Goal: Find specific page/section: Find specific page/section

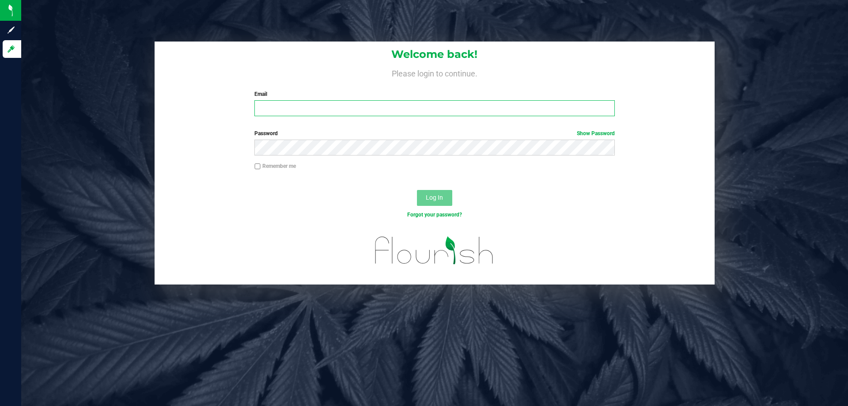
click at [275, 104] on input "Email" at bounding box center [435, 108] width 360 height 16
type input "pmicallef@Liveparallel.com"
click at [417, 190] on button "Log In" at bounding box center [434, 198] width 35 height 16
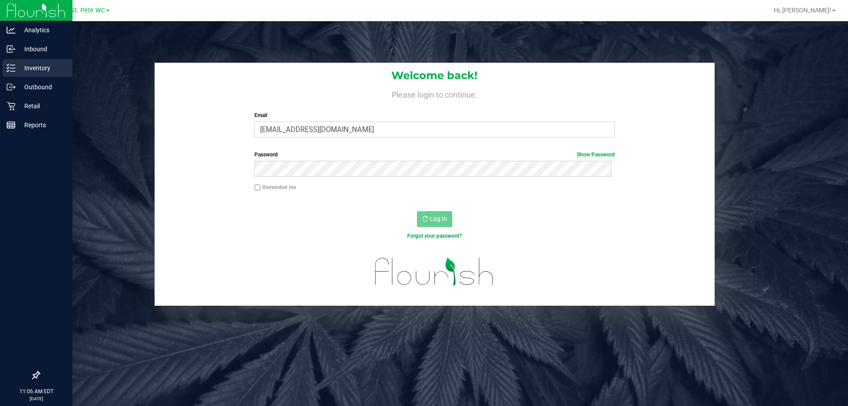
click at [19, 61] on div "Inventory" at bounding box center [38, 68] width 70 height 18
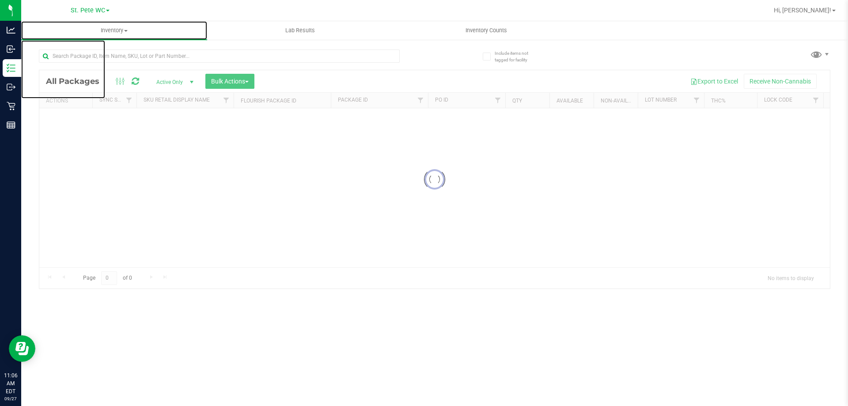
click at [110, 39] on uib-tab-heading "Inventory All packages All inventory Waste log Create inventory" at bounding box center [114, 30] width 186 height 19
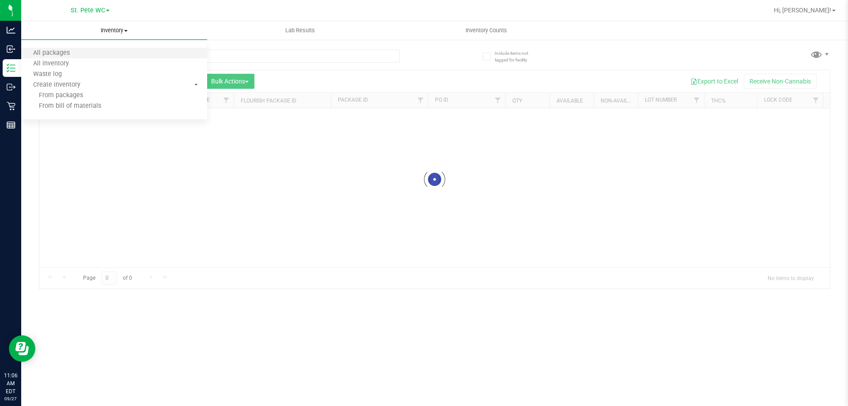
click at [110, 48] on li "All packages" at bounding box center [114, 53] width 186 height 11
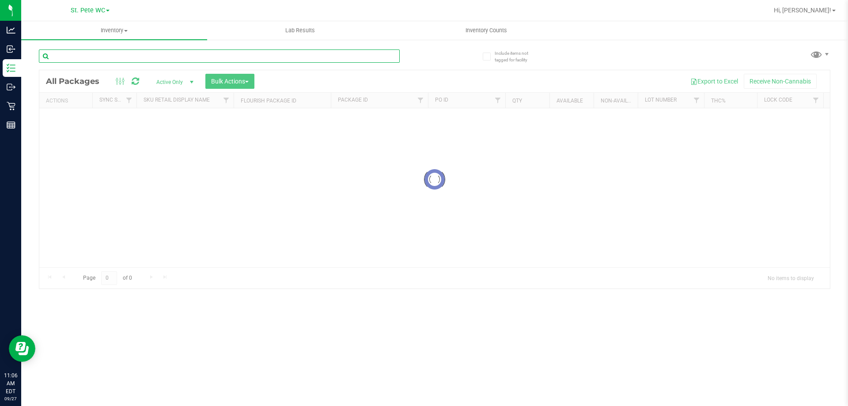
click at [81, 60] on input "text" at bounding box center [219, 55] width 361 height 13
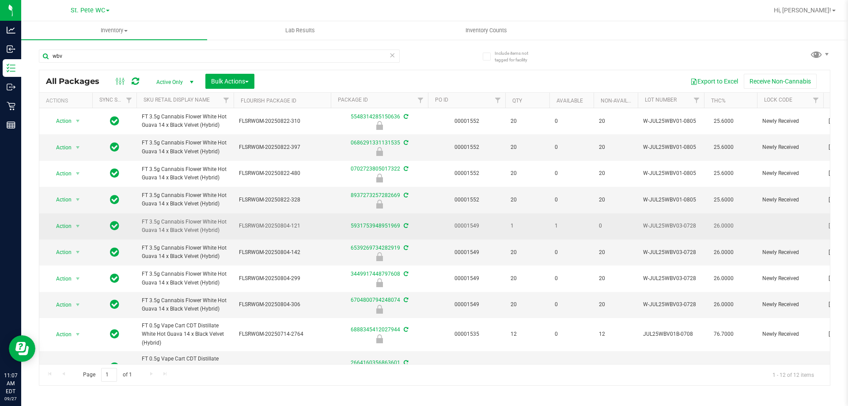
click at [194, 217] on td "FT 3.5g Cannabis Flower White Hot Guava 14 x Black Velvet (Hybrid)" at bounding box center [185, 226] width 97 height 26
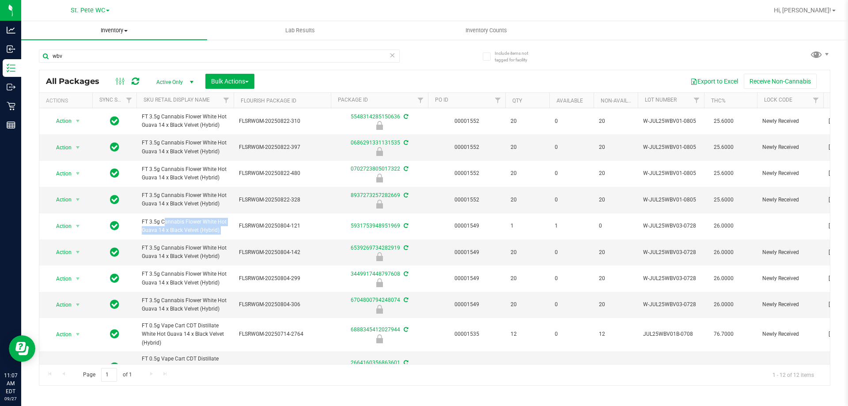
copy tr "FT 3.5g Cannabis Flower White Hot Guava 14 x Black Velvet (Hybrid)"
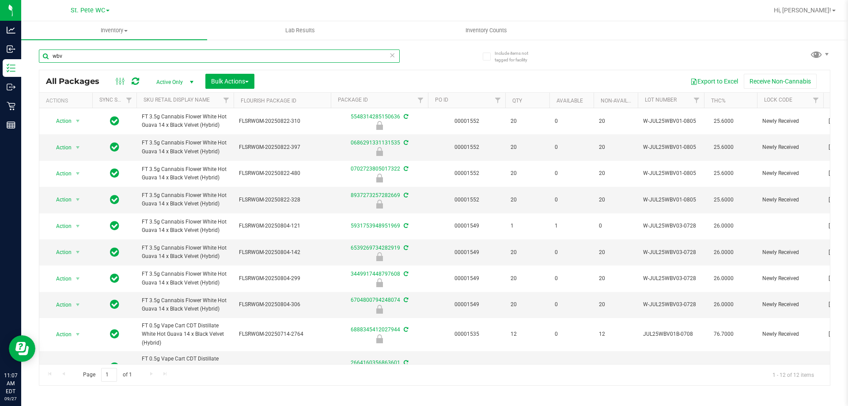
click at [186, 55] on input "wbv" at bounding box center [219, 55] width 361 height 13
paste input "FT 3.5g Cannabis Flower White Hot Guava 14 x Black Velvet (Hybrid)"
click at [186, 55] on input "FT 3.5g Cannabis Flower White Hot Guava 14 x Black Velvet (Hybrid)" at bounding box center [219, 55] width 361 height 13
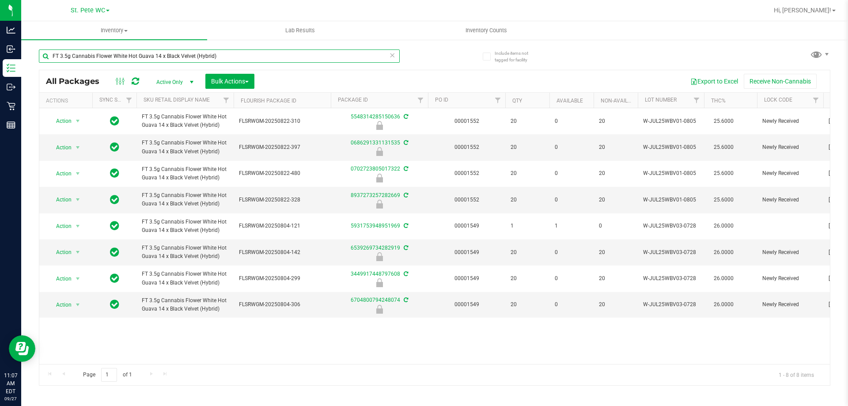
click at [232, 60] on input "FT 3.5g Cannabis Flower White Hot Guava 14 x Black Velvet (Hybrid)" at bounding box center [219, 55] width 361 height 13
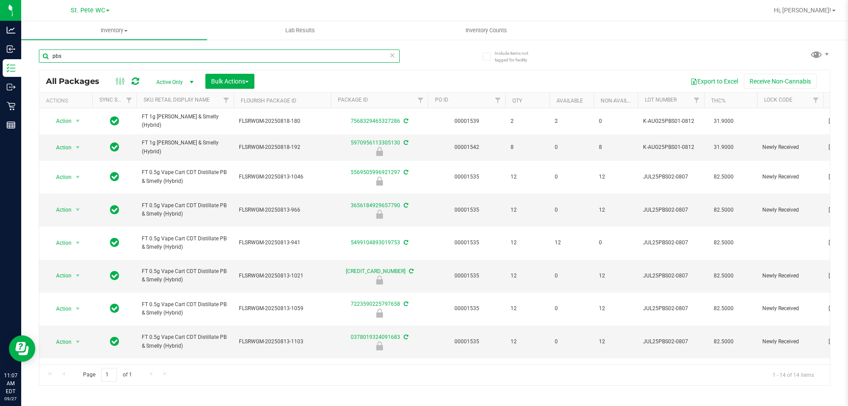
scroll to position [158, 0]
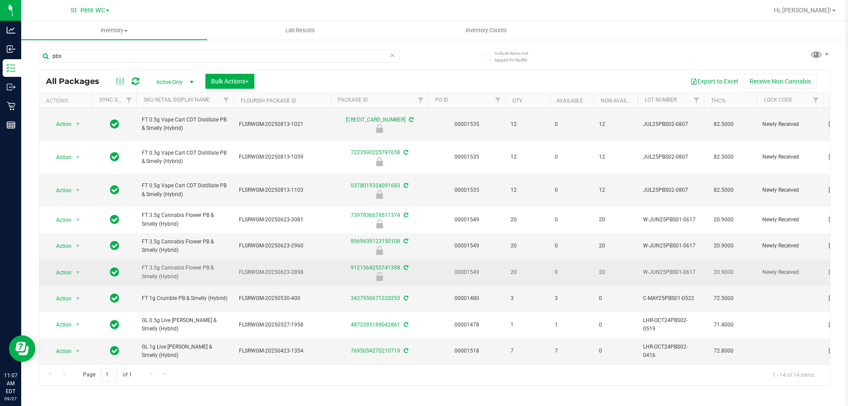
click at [171, 266] on span "FT 3.5g Cannabis Flower PB & Smelly (Hybrid)" at bounding box center [185, 272] width 87 height 17
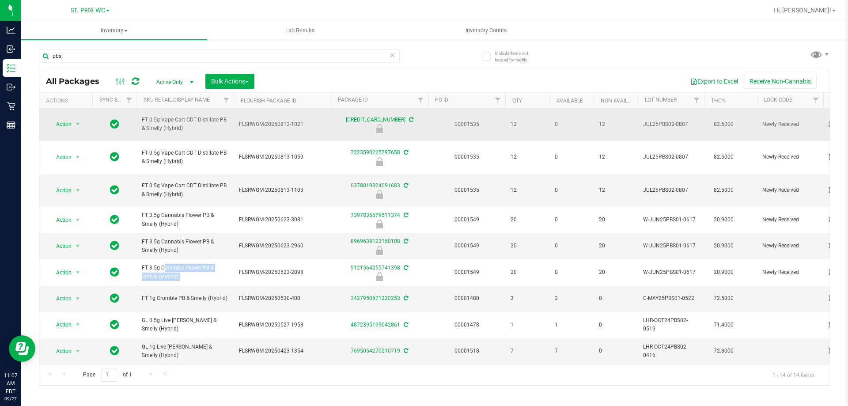
copy tr "FT 3.5g Cannabis Flower PB & Smelly (Hybrid)"
click at [162, 42] on div "pbs" at bounding box center [237, 56] width 396 height 28
click at [161, 54] on input "pbs" at bounding box center [219, 55] width 361 height 13
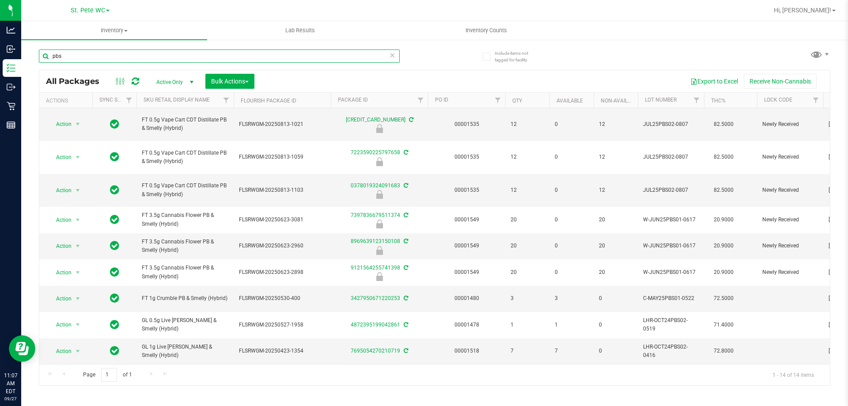
paste input "FT 3.5g Cannabis Flower PB & Smelly (Hybrid)"
type input "FT 3.5g Cannabis Flower PB & Smelly (Hybrid)"
